Goal: Information Seeking & Learning: Learn about a topic

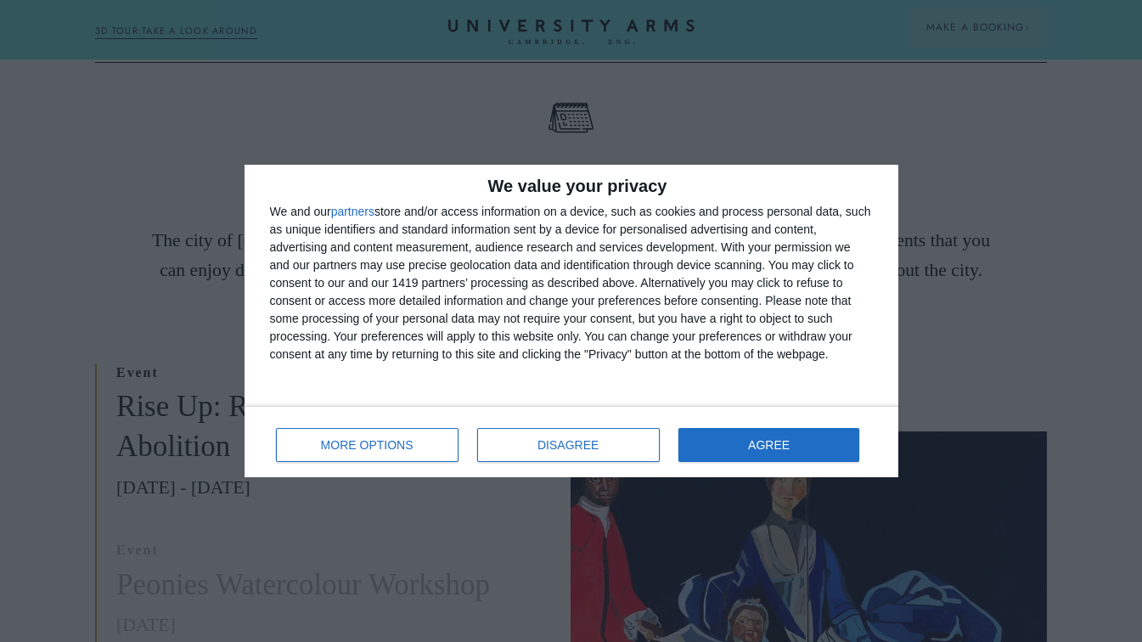
scroll to position [273, 0]
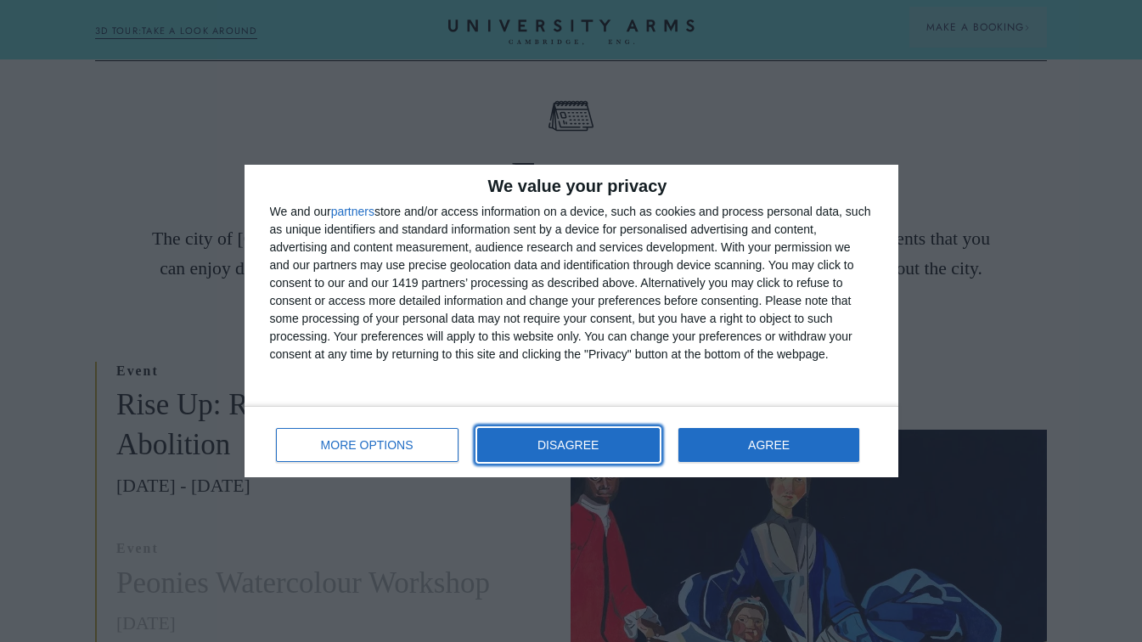
click at [566, 437] on button "DISAGREE" at bounding box center [568, 445] width 183 height 34
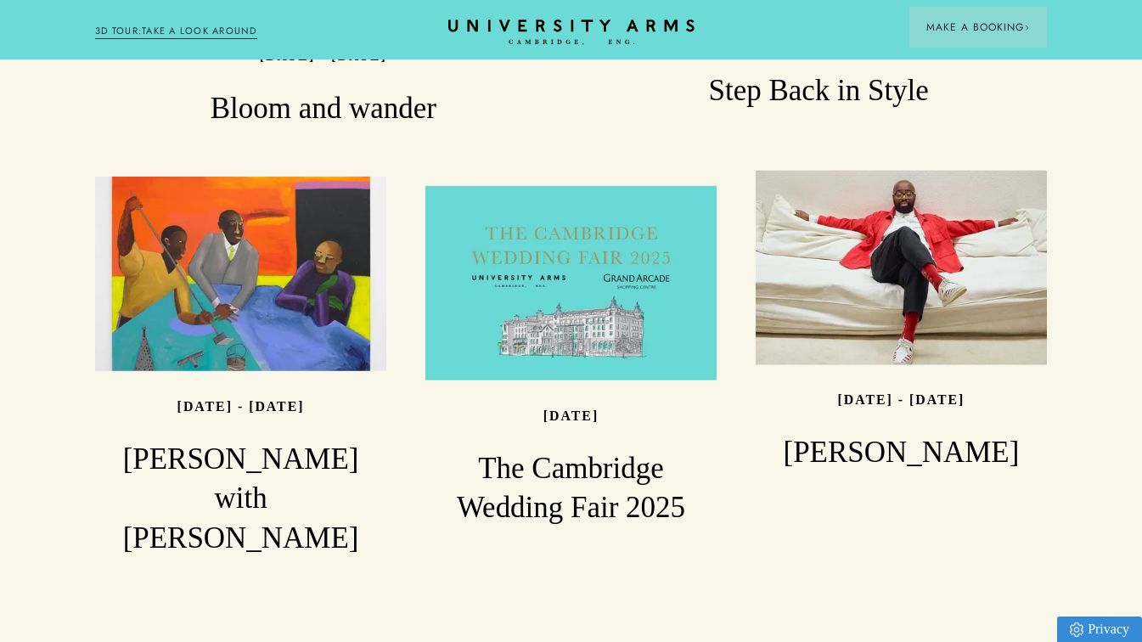
scroll to position [2064, 0]
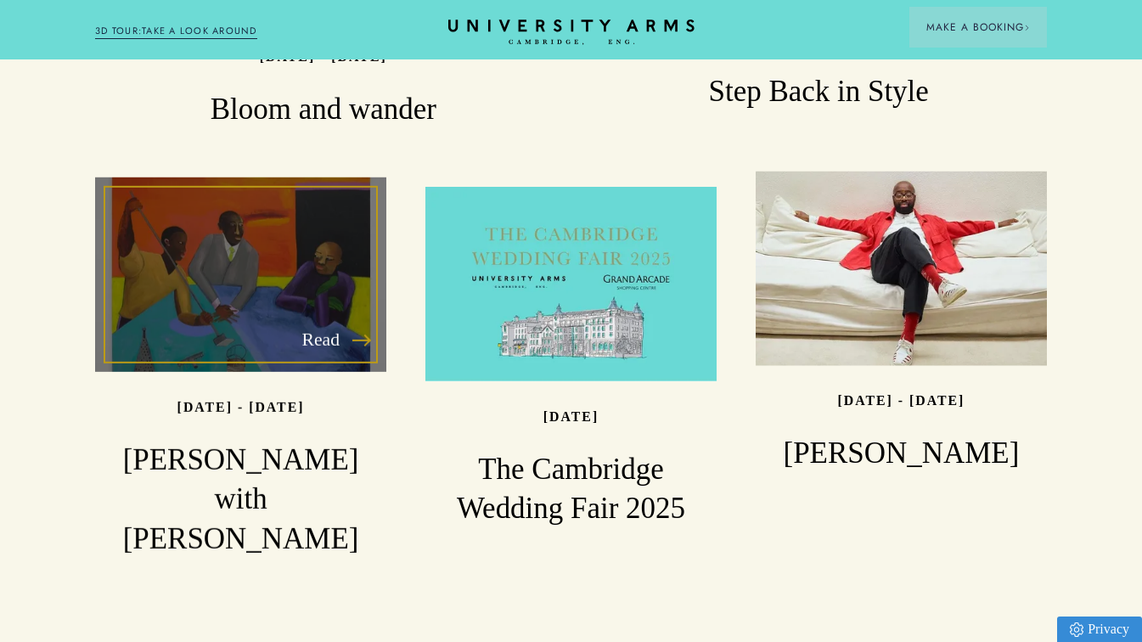
click at [229, 440] on h3 "[PERSON_NAME] with [PERSON_NAME]" at bounding box center [240, 499] width 291 height 119
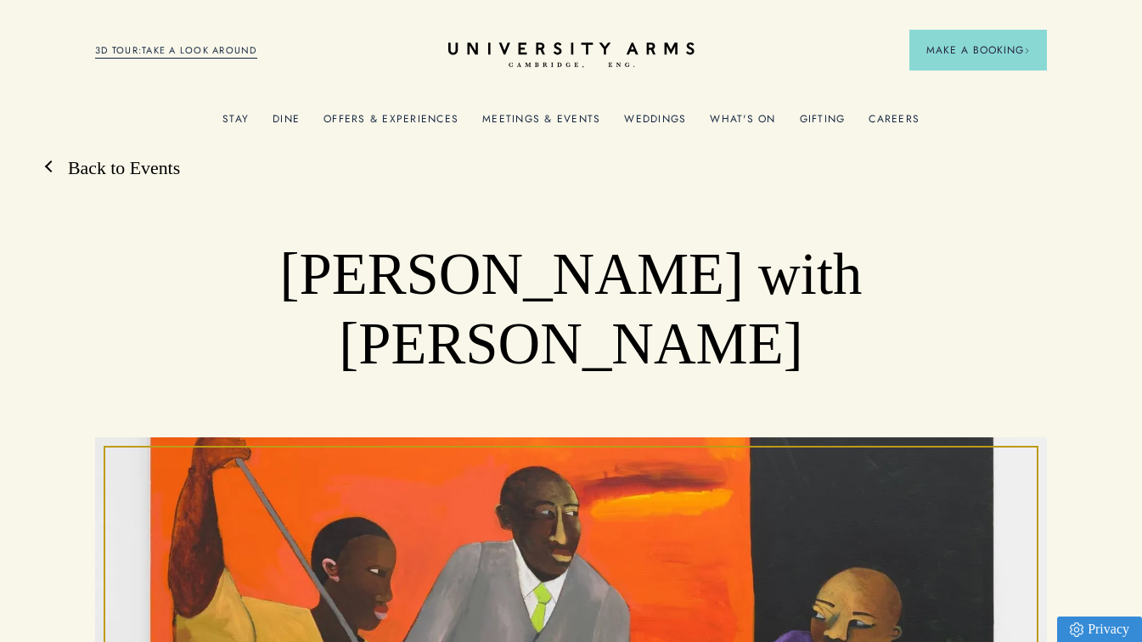
click at [128, 174] on link "Back to Events" at bounding box center [115, 168] width 129 height 25
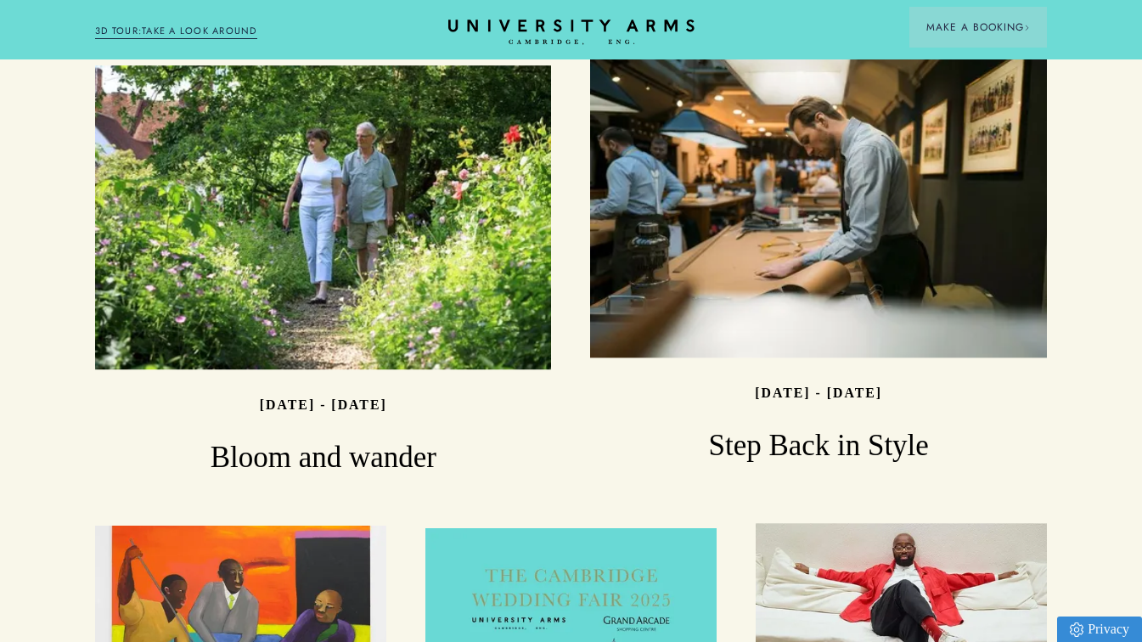
scroll to position [1723, 0]
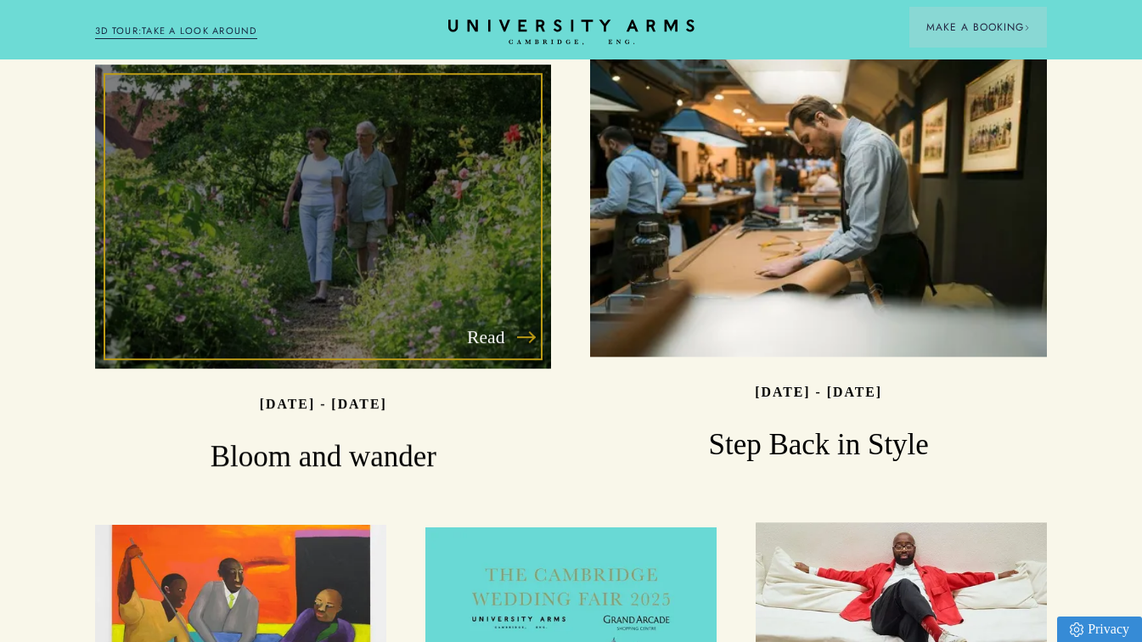
click at [334, 437] on h3 "Bloom and wander" at bounding box center [323, 457] width 456 height 40
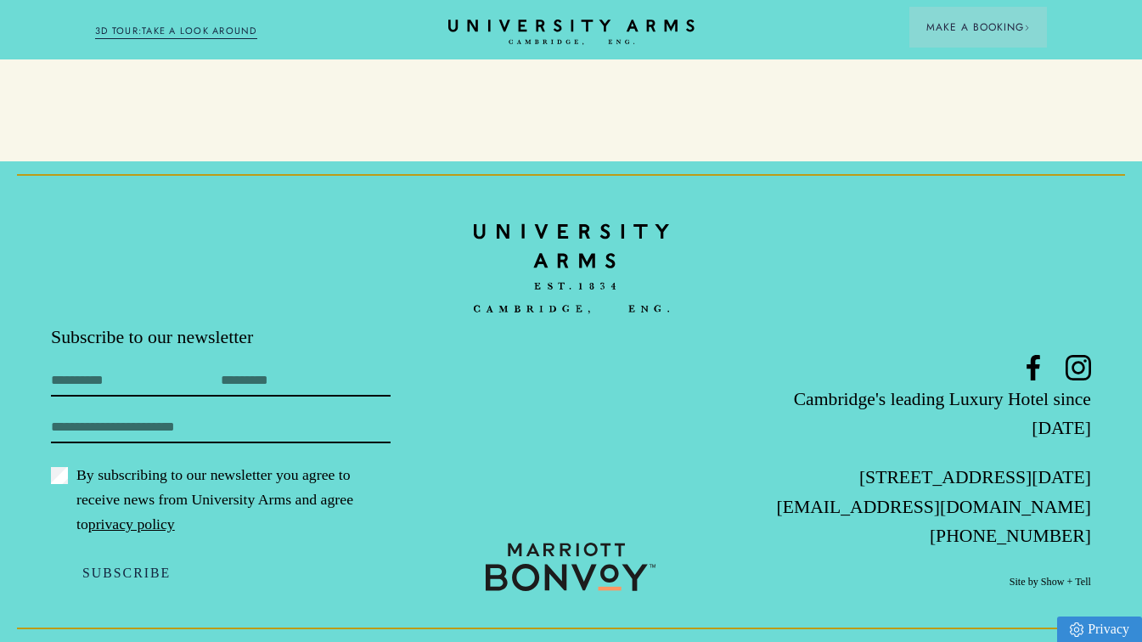
scroll to position [3594, 0]
